Goal: Complete application form

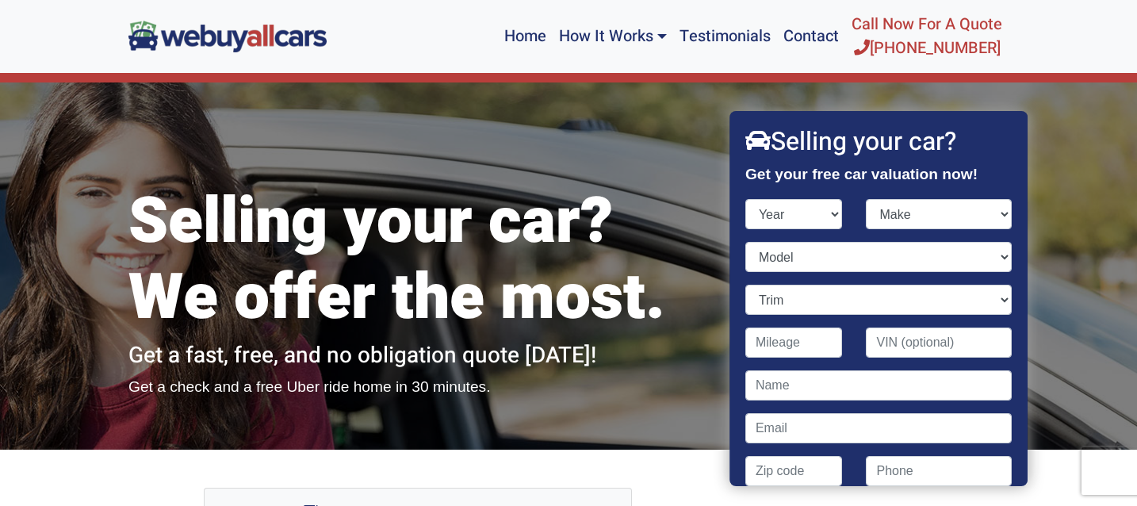
scroll to position [1754, 0]
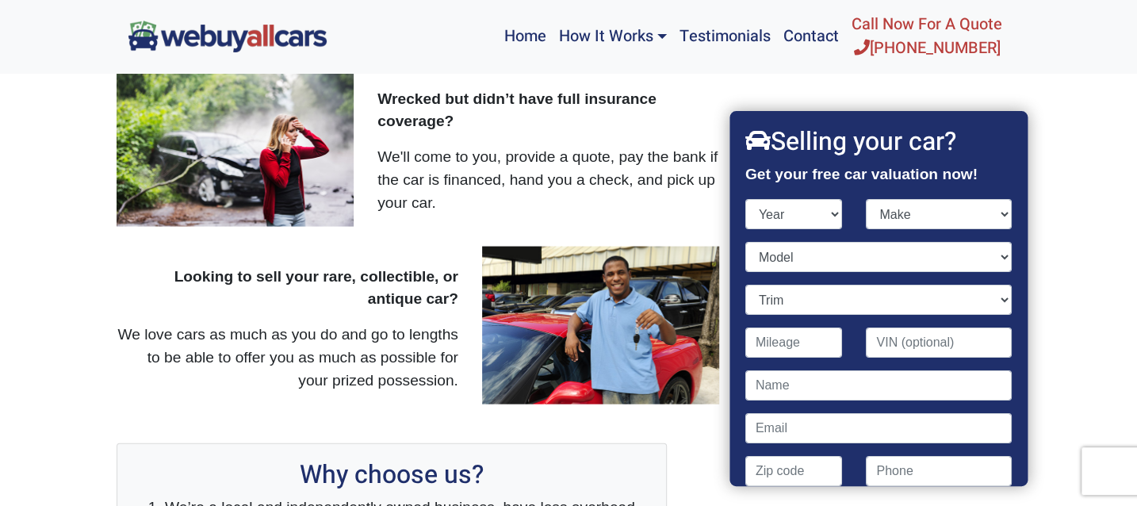
select select "2010"
click option "2010" at bounding box center [0, 0] width 0 height 0
click at [866, 199] on select "Make" at bounding box center [939, 214] width 146 height 30
select select "GMC"
click option "GMC" at bounding box center [0, 0] width 0 height 0
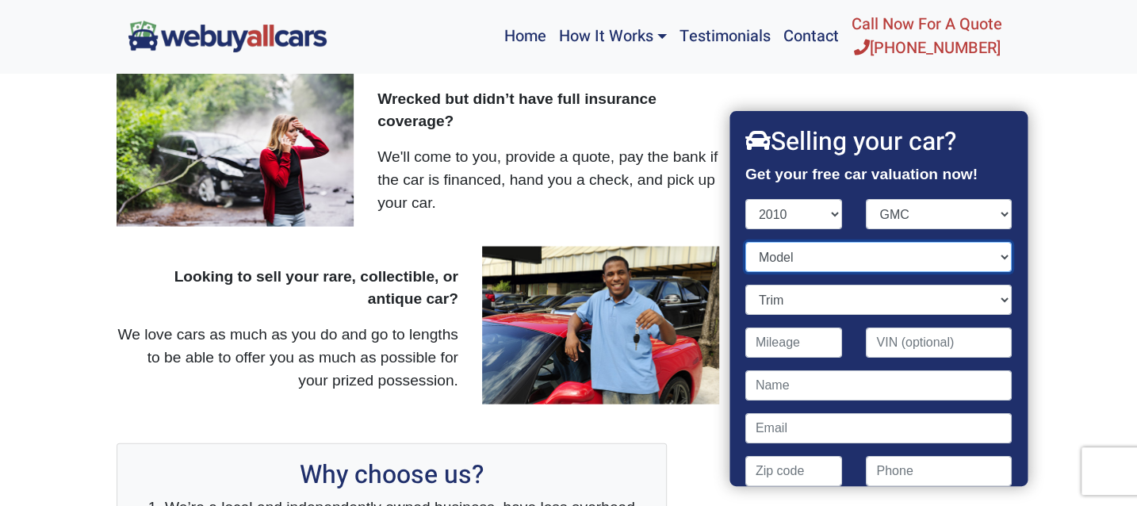
click at [745, 242] on select "Model" at bounding box center [878, 257] width 266 height 30
select select "Terrain"
click option "Terrain" at bounding box center [0, 0] width 0 height 0
click at [805, 344] on input "Contact form" at bounding box center [794, 342] width 98 height 30
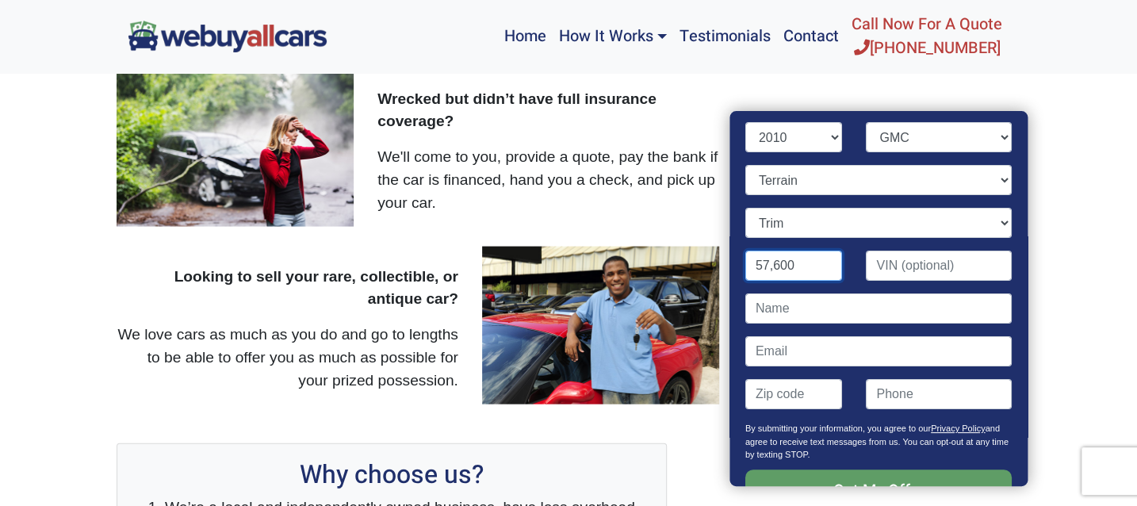
scroll to position [124, 0]
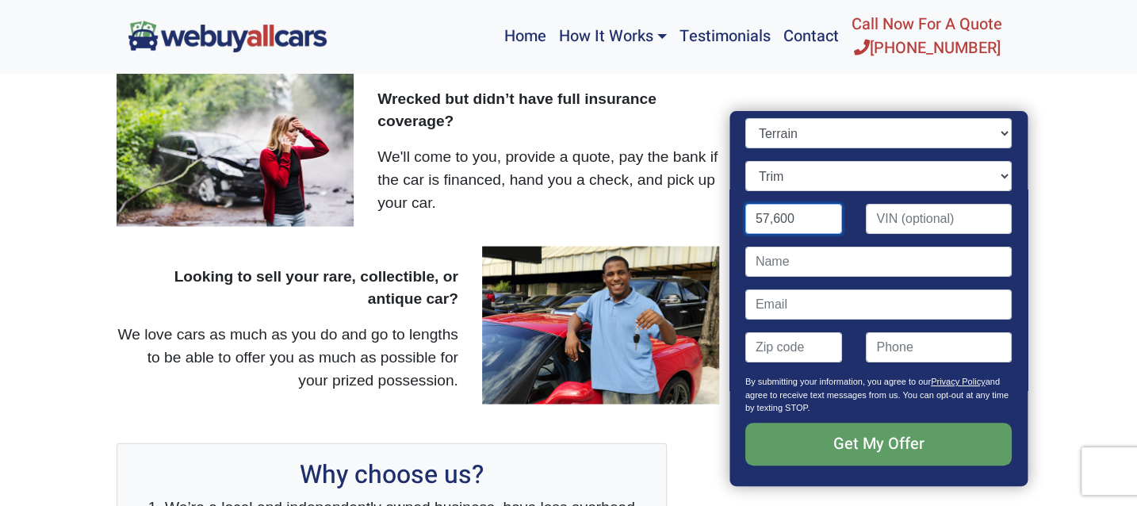
type input "57,600"
click at [778, 307] on input "Contact form" at bounding box center [878, 304] width 266 height 30
click at [787, 263] on input "Contact form" at bounding box center [878, 262] width 266 height 30
type input "[PERSON_NAME]"
type input "[EMAIL_ADDRESS][DOMAIN_NAME]"
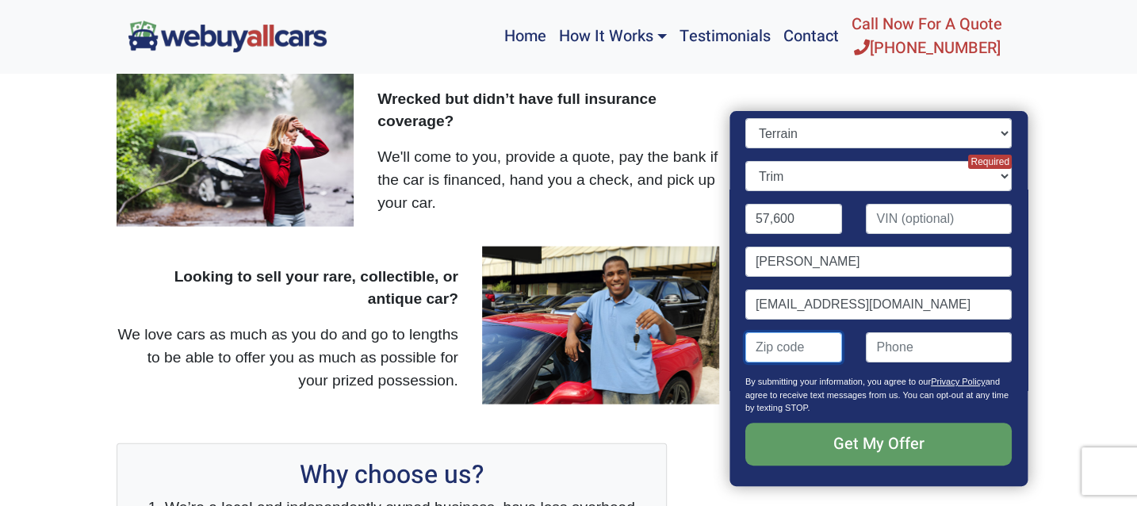
type input "08055"
type input "6095045069"
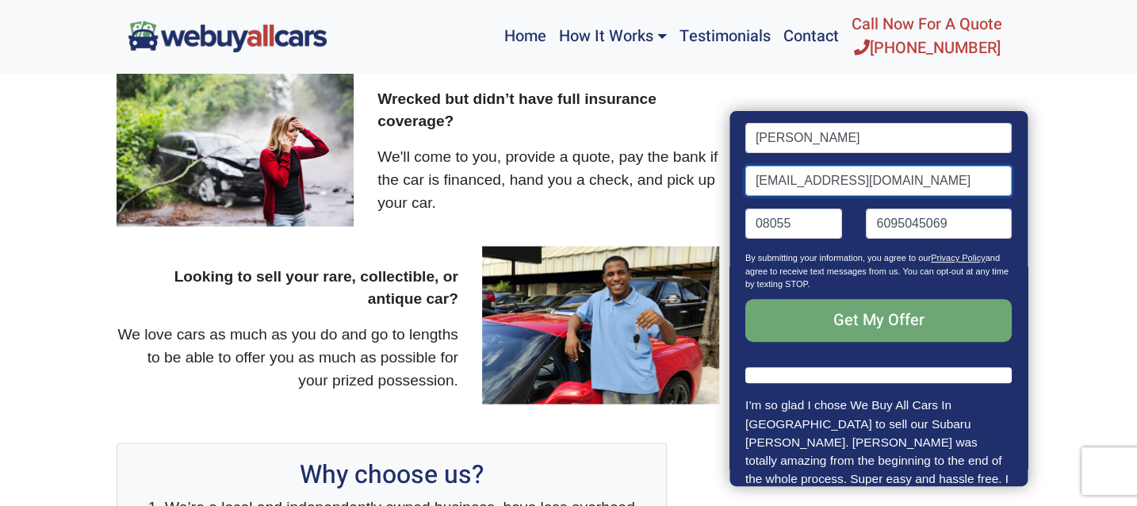
scroll to position [326, 0]
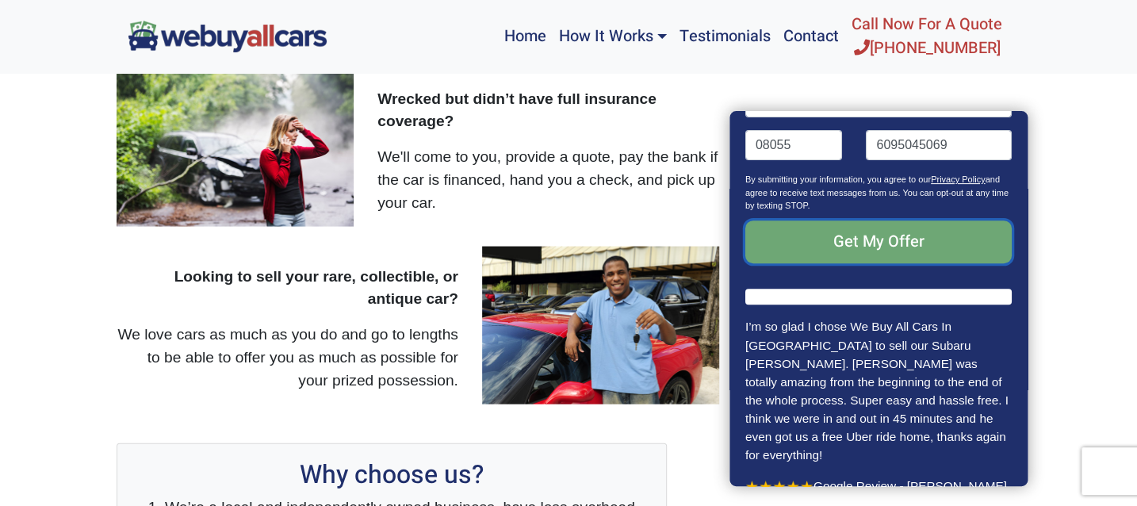
click at [875, 240] on input "Get My Offer" at bounding box center [878, 241] width 266 height 43
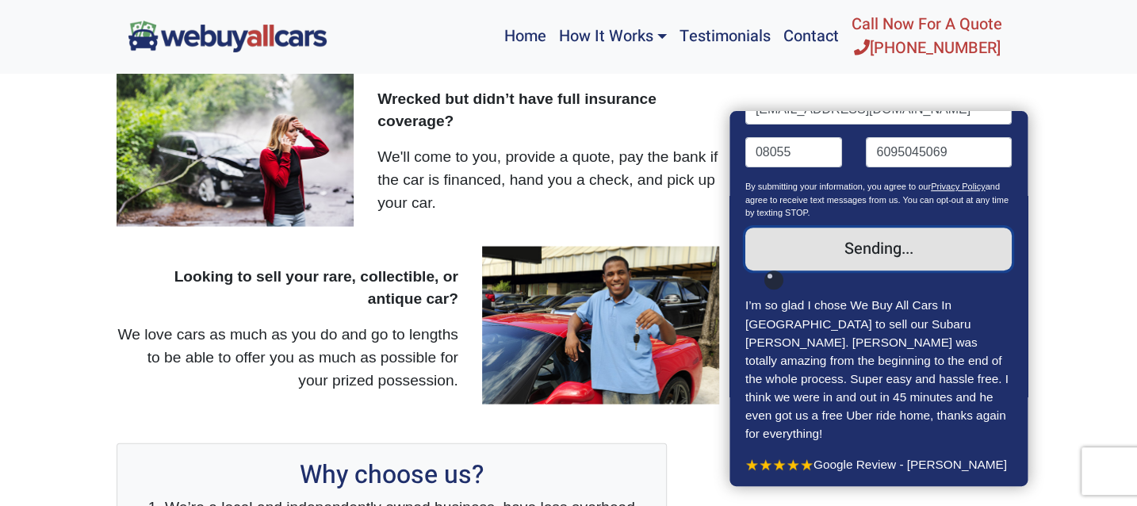
scroll to position [298, 0]
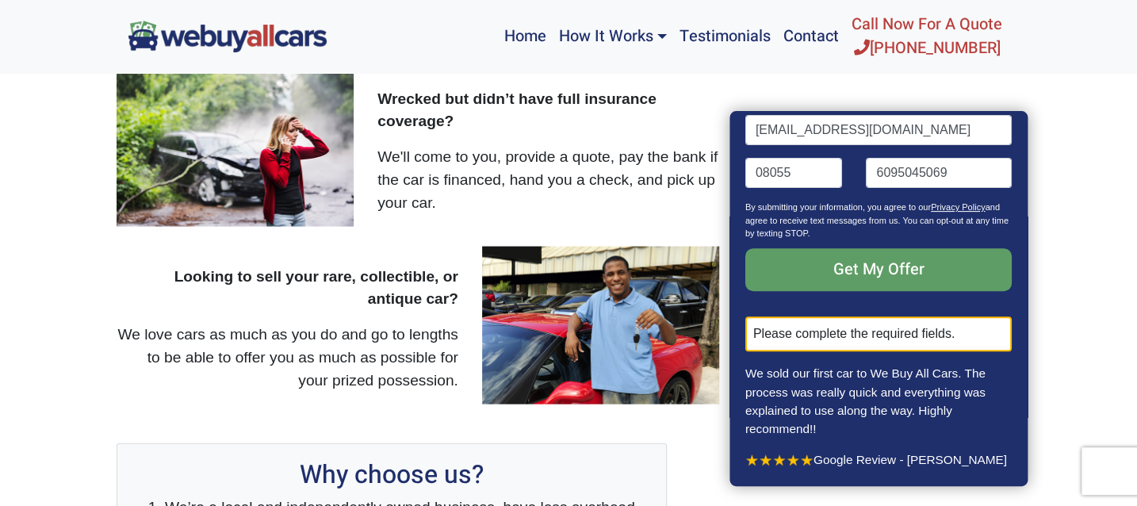
click at [885, 333] on div "Please complete the required fields." at bounding box center [878, 333] width 266 height 35
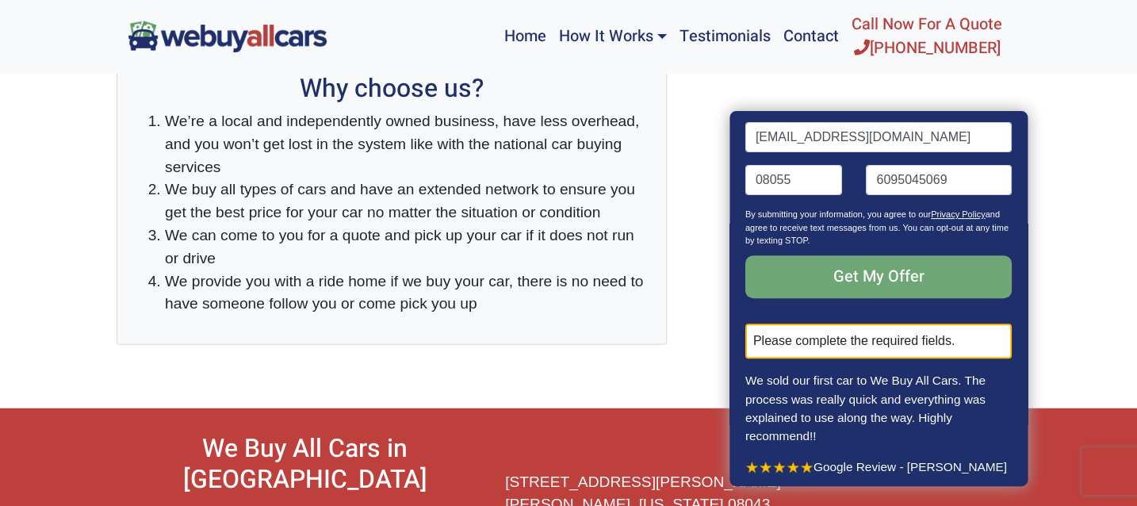
scroll to position [0, 0]
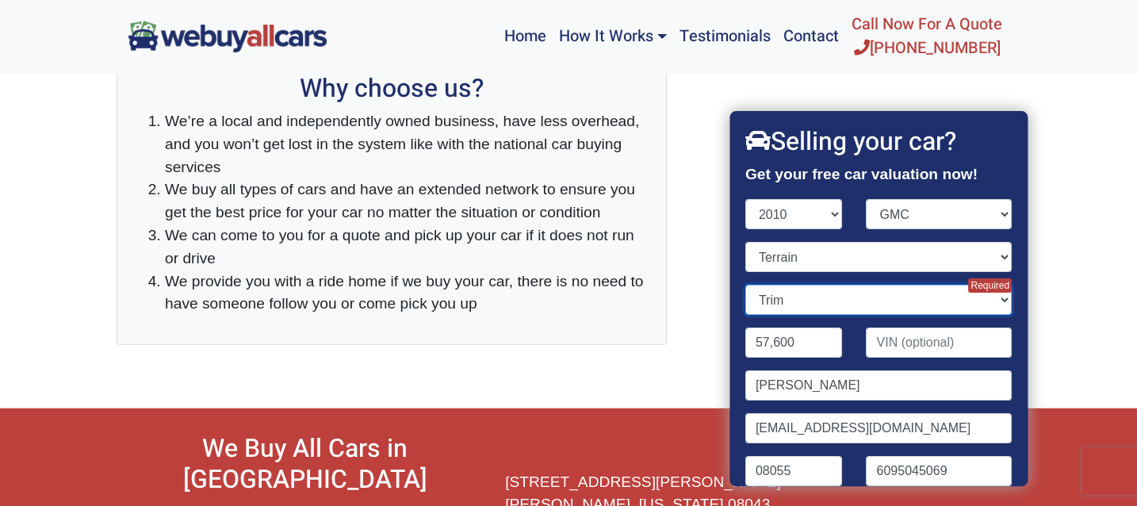
click at [745, 285] on select "Trim SLE-1 4dr SUV (2.4L 4cyl) SLE-1 4dr SUV AWD (2.4L 4cyl) SLE-2 4dr SUV (2.4…" at bounding box center [878, 300] width 266 height 30
select select "SLE-1 4dr SUV (2.4L 4cyl)"
click option "SLE-1 4dr SUV (2.4L 4cyl)" at bounding box center [0, 0] width 0 height 0
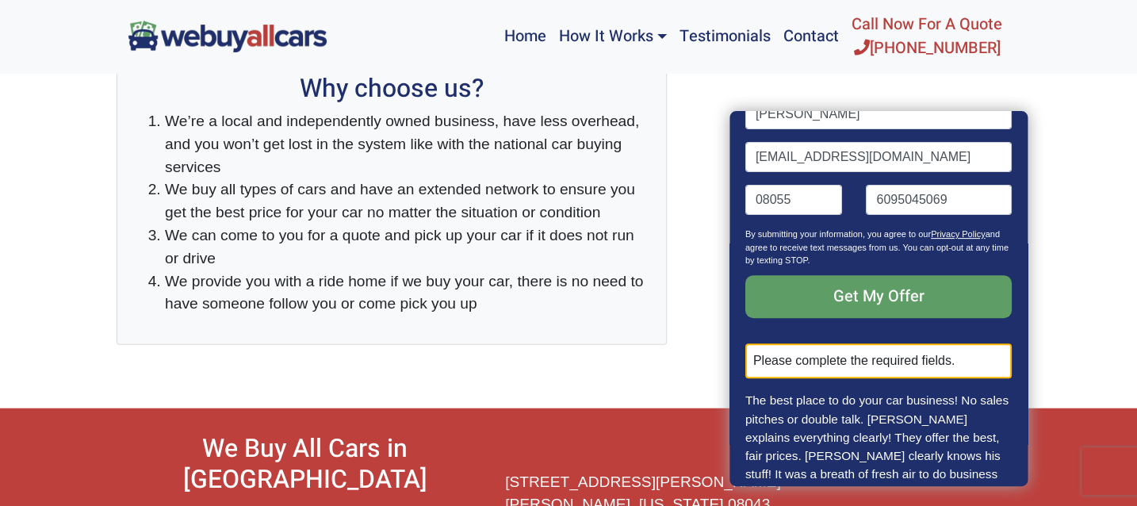
scroll to position [309, 0]
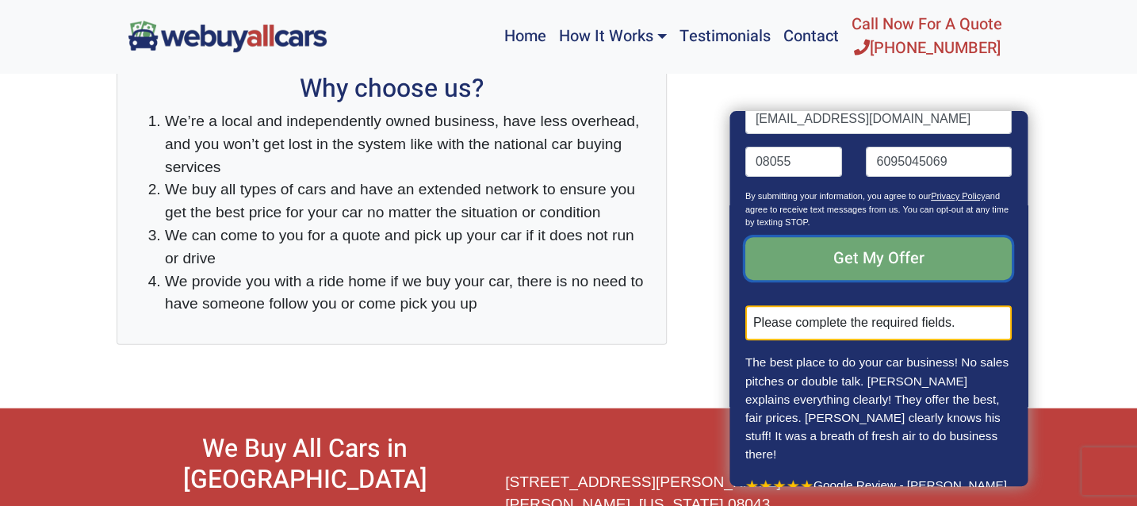
click at [890, 255] on input "Get My Offer" at bounding box center [878, 258] width 266 height 43
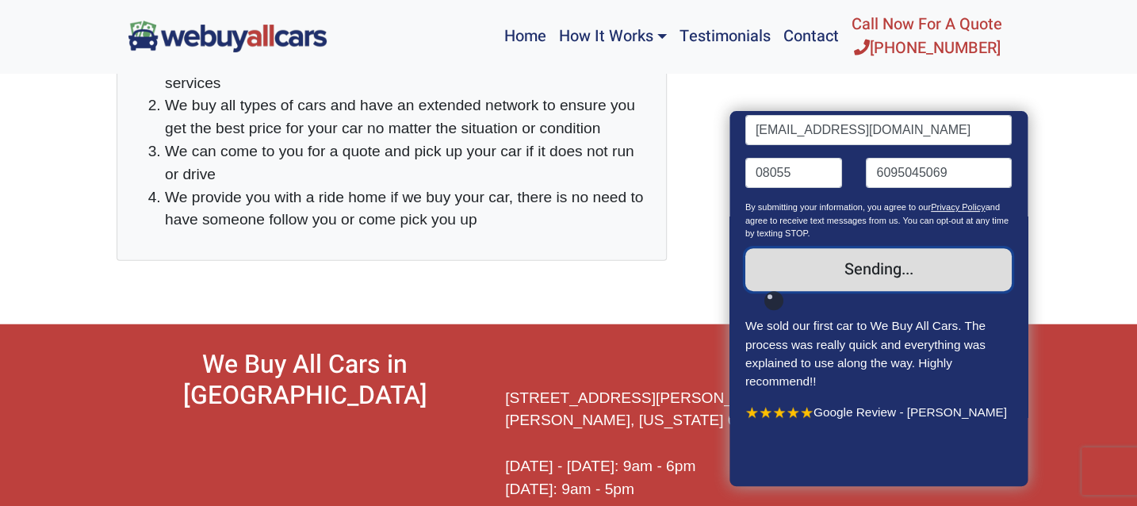
scroll to position [243, 0]
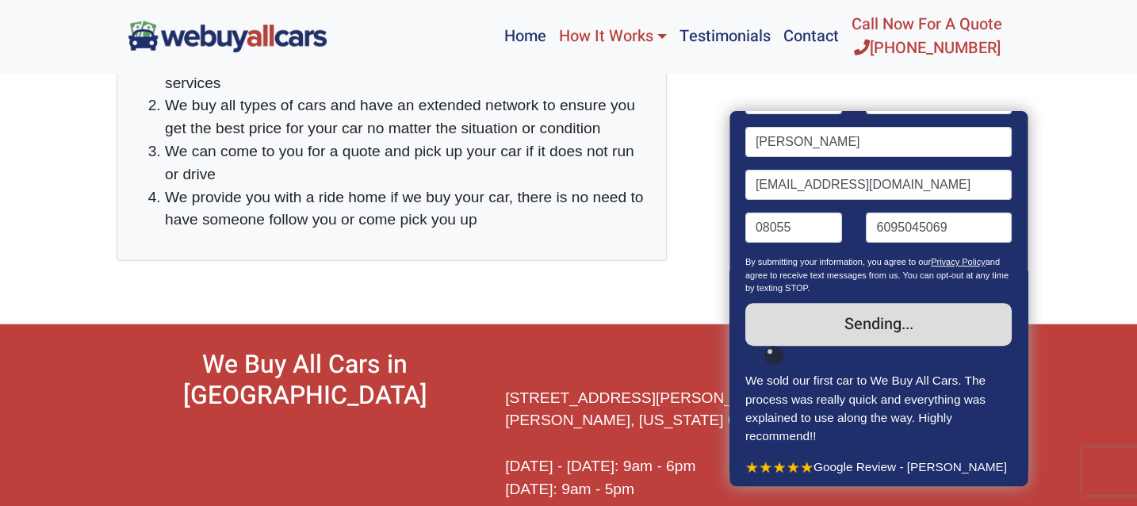
click at [602, 33] on link "How It Works" at bounding box center [613, 36] width 120 height 60
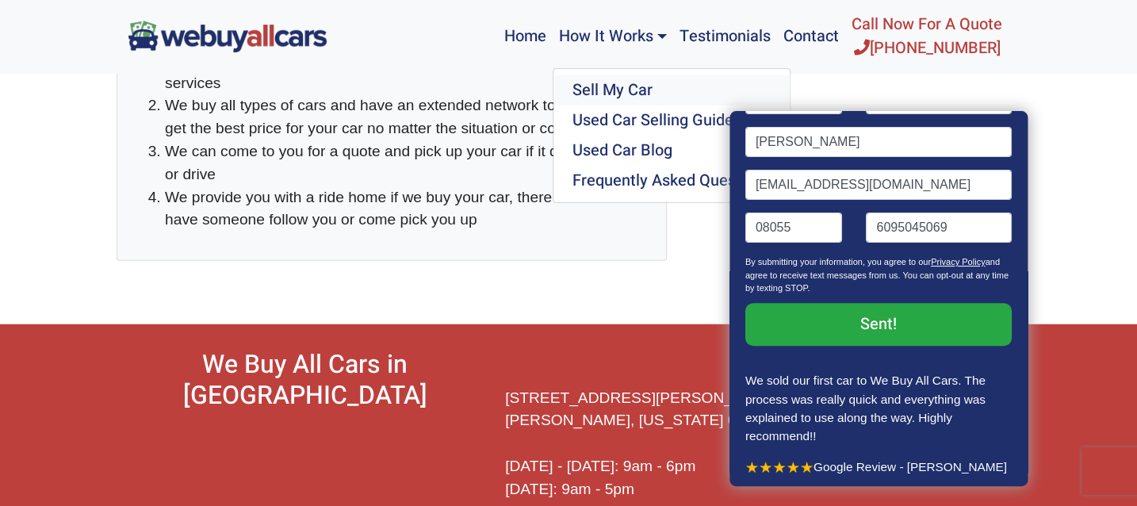
click at [615, 86] on link "Sell My Car" at bounding box center [671, 90] width 236 height 30
